Goal: Register for event/course

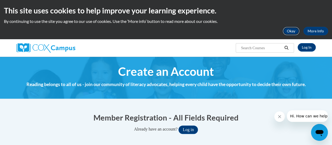
click at [295, 31] on button "Okay" at bounding box center [291, 31] width 17 height 8
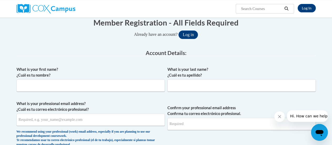
scroll to position [60, 0]
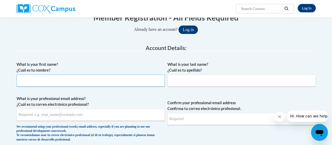
click at [124, 80] on input "What is your first name? ¿Cuál es tu nombre?" at bounding box center [91, 80] width 148 height 12
type input "Shannan"
click at [190, 81] on input "What is your last name? ¿Cuál es tu apellido?" at bounding box center [242, 80] width 148 height 12
type input "Hansen"
click at [88, 114] on input "What is your professional email address? ¿Cuál es tu correo electrónico profesi…" at bounding box center [91, 115] width 148 height 12
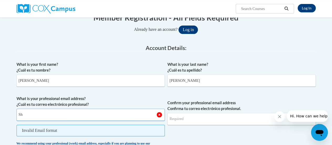
type input "S"
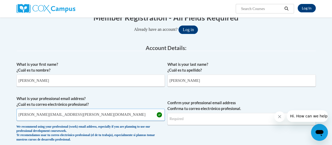
type input "shannan.hansen@rusd.org"
click at [209, 121] on input "Confirm your professional email address Confirma tu correo electrónico profesio…" at bounding box center [242, 119] width 148 height 12
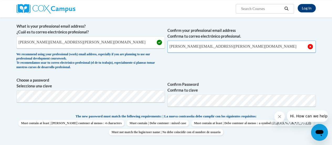
scroll to position [133, 0]
type input "shannan.hansen@rusd.org"
click at [236, 58] on span "Confirm your professional email address Confirma tu correo electrónico profesio…" at bounding box center [242, 47] width 148 height 49
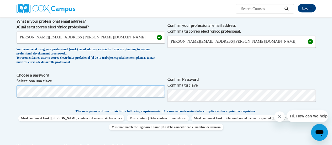
scroll to position [138, 0]
click at [251, 73] on span "Confirm Password Confirma tu clave" at bounding box center [242, 88] width 148 height 33
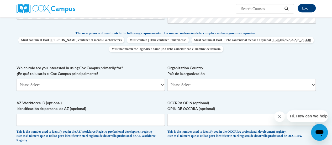
scroll to position [216, 0]
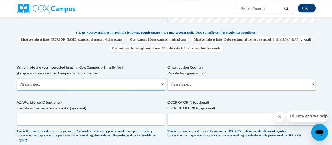
click at [140, 85] on select "Please Select College/University | Colegio/Universidad Community/Nonprofit Part…" at bounding box center [91, 84] width 148 height 12
select select "fbf2d438-af2f-41f8-98f1-81c410e29de3"
click at [17, 78] on select "Please Select College/University | Colegio/Universidad Community/Nonprofit Part…" at bounding box center [91, 84] width 148 height 12
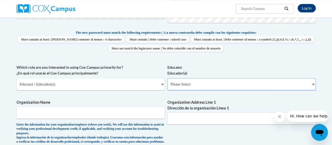
click at [201, 86] on select "Please Select Early Learning/Daycare Teacher/Family Home Care Provider | Maestr…" at bounding box center [242, 84] width 148 height 12
select select "8e40623d-54d0-45cd-9f92-5df65cd3f8cf"
click at [168, 78] on select "Please Select Early Learning/Daycare Teacher/Family Home Care Provider | Maestr…" at bounding box center [242, 84] width 148 height 12
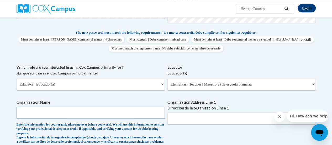
click at [76, 112] on input "Organization Name" at bounding box center [91, 112] width 148 height 12
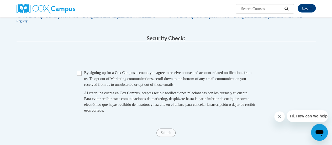
scroll to position [422, 0]
type input "Racine Unified School District"
click at [81, 75] on input "Checkbox" at bounding box center [79, 72] width 5 height 5
checkbox input "true"
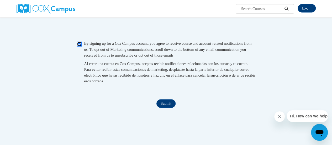
scroll to position [451, 0]
click at [171, 107] on input "Submit" at bounding box center [166, 103] width 19 height 8
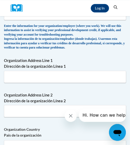
scroll to position [495, 0]
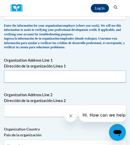
click at [82, 81] on input "Organization Address Line 1 Dirección de la organización Línea 1" at bounding box center [65, 76] width 122 height 12
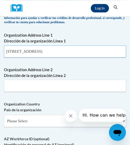
scroll to position [520, 0]
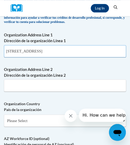
type input "3109 Mt Pleasant St"
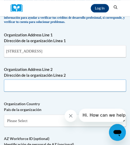
click at [41, 85] on input "Organization Address Line 2 Dirección de la organización Línea 2" at bounding box center [65, 85] width 122 height 12
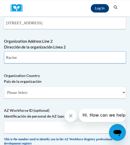
type input "Racine"
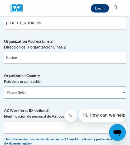
click at [43, 92] on select "Please Select United States | Estados Unidos Outside of the United States | Fue…" at bounding box center [65, 92] width 122 height 12
select select "ad49bcad-a171-4b2e-b99c-48b446064914"
click at [4, 89] on select "Please Select United States | Estados Unidos Outside of the United States | Fue…" at bounding box center [65, 92] width 122 height 12
select select
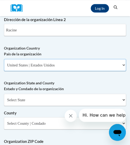
scroll to position [576, 0]
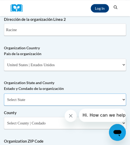
click at [43, 99] on select "Select State Alabama Alaska Arizona Arkansas California Colorado Connecticut De…" at bounding box center [65, 99] width 122 height 12
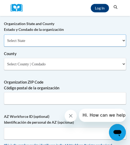
scroll to position [634, 0]
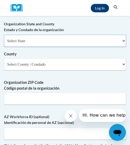
click at [59, 45] on select "Select State Alabama Alaska Arizona Arkansas California Colorado Connecticut De…" at bounding box center [65, 41] width 122 height 12
select select "Wisconsin"
click at [4, 38] on select "Select State Alabama Alaska Arizona Arkansas California Colorado Connecticut De…" at bounding box center [65, 41] width 122 height 12
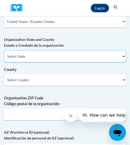
scroll to position [619, 0]
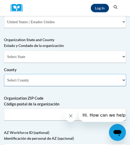
click at [49, 81] on select "Select County Adams Ashland Barron Bayfield Brown Buffalo Burnett Calumet Chipp…" at bounding box center [65, 80] width 122 height 12
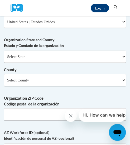
click at [55, 100] on label "Organization ZIP Code Código postal de la organización" at bounding box center [65, 101] width 122 height 12
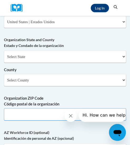
click at [55, 108] on input "Organization ZIP Code Código postal de la organización" at bounding box center [65, 114] width 122 height 12
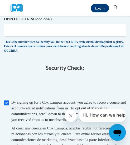
scroll to position [792, 0]
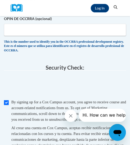
type input "53404"
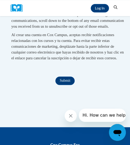
scroll to position [885, 0]
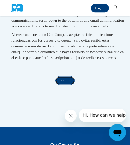
click at [69, 84] on input "Submit" at bounding box center [64, 80] width 19 height 8
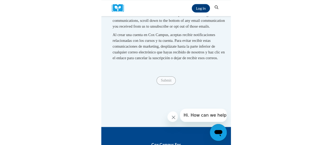
scroll to position [609, 0]
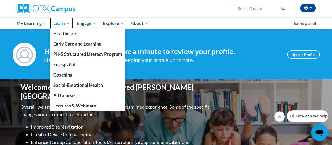
click at [59, 26] on span "Learn" at bounding box center [61, 23] width 17 height 6
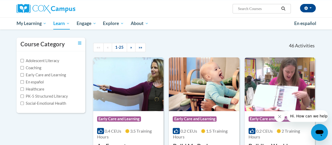
scroll to position [43, 0]
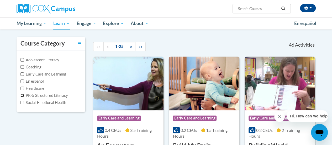
click at [22, 94] on input "PK-5 Structured Literacy" at bounding box center [21, 95] width 3 height 3
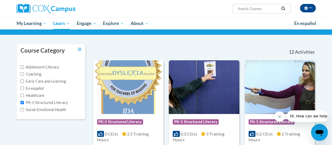
scroll to position [36, 0]
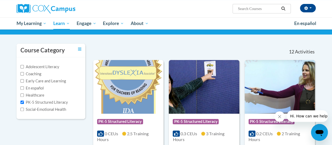
click at [61, 102] on label "PK-5 Structured Literacy" at bounding box center [44, 102] width 48 height 6
click at [24, 102] on input "PK-5 Structured Literacy" at bounding box center [21, 101] width 3 height 3
checkbox input "false"
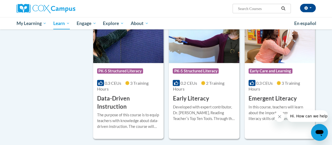
scroll to position [558, 0]
click at [205, 45] on img at bounding box center [204, 36] width 70 height 54
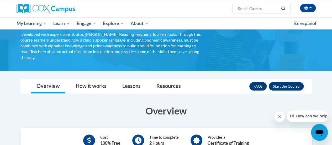
scroll to position [39, 0]
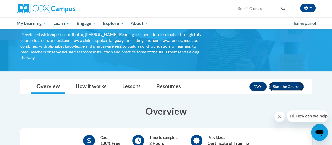
click at [284, 84] on button "Enroll" at bounding box center [286, 86] width 35 height 8
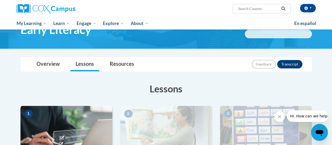
scroll to position [31, 0]
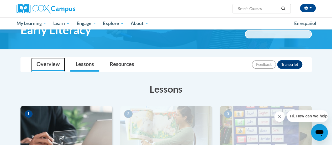
click at [40, 62] on link "Overview" at bounding box center [48, 65] width 34 height 14
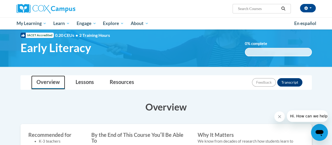
scroll to position [0, 0]
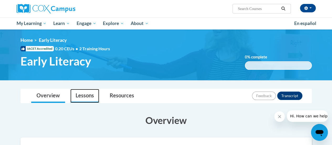
click at [79, 100] on link "Lessons" at bounding box center [84, 96] width 29 height 14
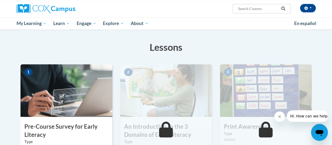
scroll to position [74, 0]
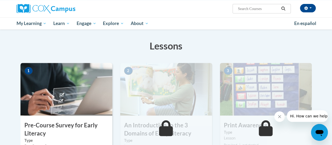
click at [50, 100] on img at bounding box center [66, 89] width 92 height 53
click at [58, 122] on h3 "Pre-Course Survey for Early Literacy" at bounding box center [66, 129] width 92 height 16
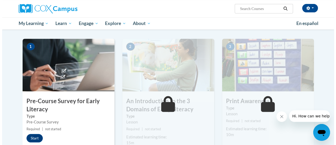
scroll to position [98, 0]
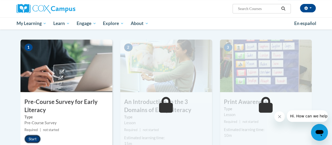
click at [30, 138] on button "Start" at bounding box center [32, 139] width 16 height 8
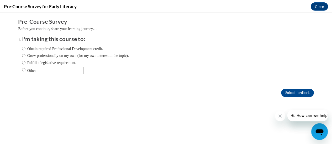
scroll to position [0, 0]
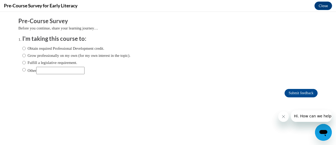
click at [332, 11] on div "Pre-Course Survey for Early Literacy Close" at bounding box center [168, 6] width 336 height 12
click at [331, 6] on button "Close" at bounding box center [324, 6] width 18 height 8
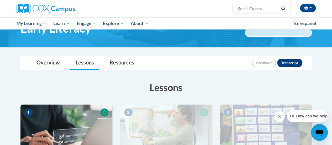
scroll to position [33, 0]
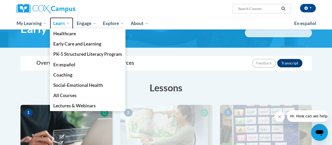
click at [57, 24] on span "Learn" at bounding box center [61, 23] width 17 height 6
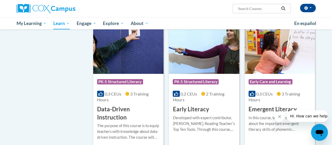
scroll to position [547, 0]
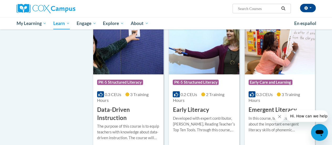
click at [203, 54] on img at bounding box center [204, 48] width 70 height 54
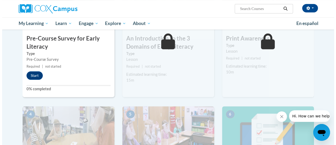
scroll to position [161, 0]
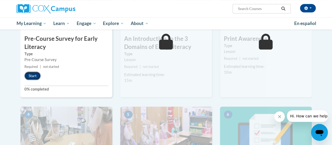
click at [33, 73] on button "Start" at bounding box center [32, 75] width 16 height 8
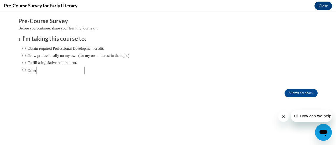
scroll to position [0, 0]
click at [22, 48] on input "Obtain required Professional Development credit." at bounding box center [23, 48] width 3 height 6
radio input "true"
click at [302, 95] on input "Submit feedback" at bounding box center [301, 93] width 33 height 8
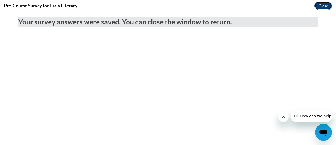
click at [324, 6] on button "Close" at bounding box center [324, 6] width 18 height 8
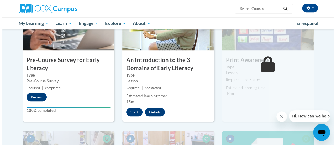
scroll to position [128, 0]
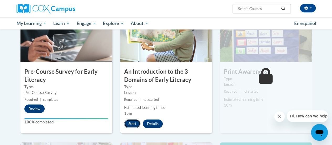
click at [135, 124] on button "Start" at bounding box center [132, 123] width 16 height 8
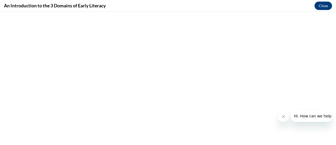
click at [283, 116] on icon "Close message from company" at bounding box center [283, 116] width 4 height 4
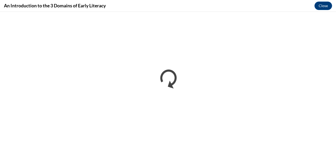
scroll to position [0, 0]
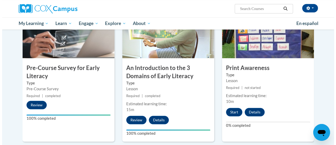
scroll to position [132, 0]
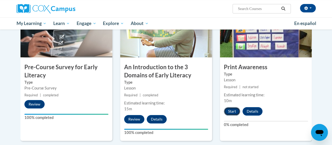
click at [237, 110] on button "Start" at bounding box center [232, 111] width 16 height 8
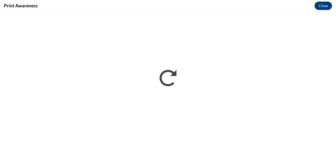
scroll to position [0, 0]
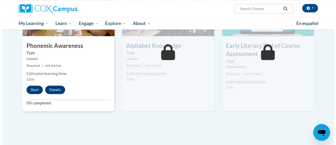
scroll to position [271, 0]
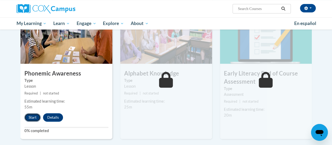
click at [32, 115] on button "Start" at bounding box center [32, 117] width 16 height 8
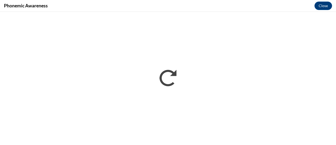
scroll to position [0, 0]
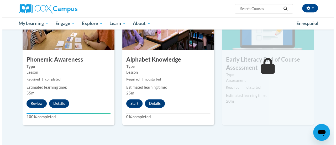
scroll to position [285, 0]
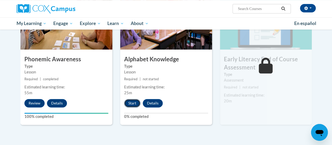
click at [126, 103] on button "Start" at bounding box center [132, 103] width 16 height 8
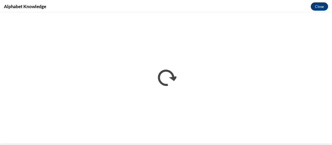
scroll to position [0, 0]
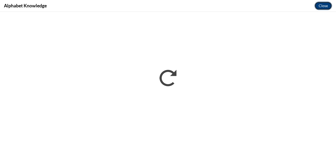
click at [326, 3] on button "Close" at bounding box center [324, 6] width 18 height 8
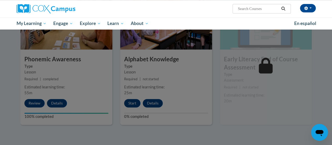
click at [154, 117] on div at bounding box center [166, 72] width 332 height 145
click at [174, 88] on div at bounding box center [166, 72] width 332 height 145
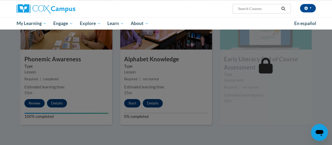
click at [174, 88] on div at bounding box center [166, 72] width 332 height 145
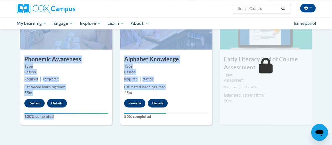
drag, startPoint x: 174, startPoint y: 88, endPoint x: 194, endPoint y: 86, distance: 20.6
click at [194, 86] on div "Estimated learning time:" at bounding box center [166, 87] width 84 height 6
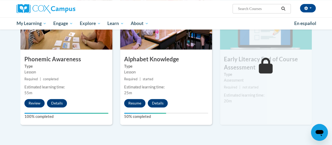
click at [173, 122] on div "5 Alphabet Knowledge Type Lesson Required | started Estimated learning time: 25…" at bounding box center [166, 61] width 92 height 128
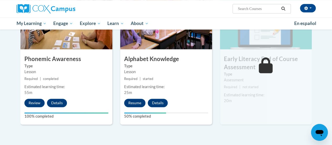
scroll to position [287, 0]
